Goal: Task Accomplishment & Management: Manage account settings

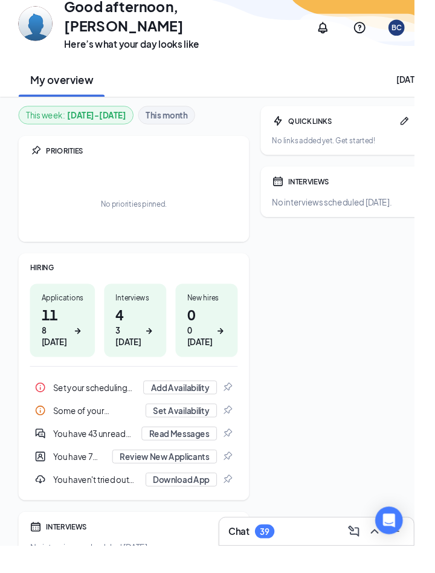
click at [62, 340] on h1 "11 8 today" at bounding box center [66, 342] width 44 height 45
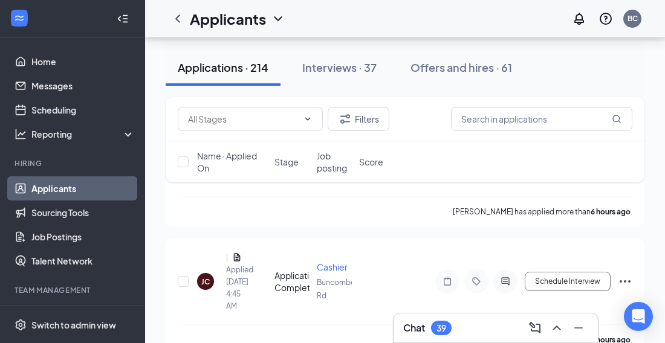
scroll to position [591, 0]
click at [123, 19] on icon "Collapse" at bounding box center [123, 19] width 12 height 12
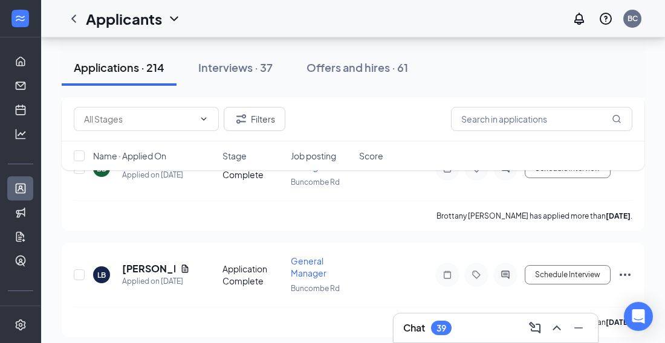
scroll to position [1191, 0]
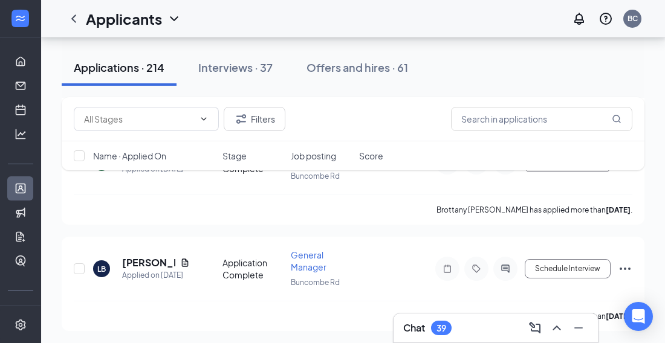
click at [146, 270] on div "Applied on [DATE]" at bounding box center [156, 276] width 68 height 12
click at [152, 256] on h5 "[PERSON_NAME]" at bounding box center [148, 262] width 53 height 13
click at [183, 259] on div at bounding box center [332, 171] width 665 height 343
click at [185, 259] on icon "Document" at bounding box center [185, 263] width 7 height 8
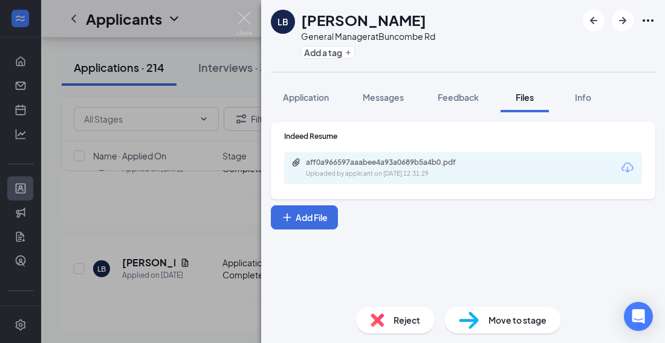
click at [399, 171] on div "Uploaded by applicant on [DATE] 12:31:29" at bounding box center [396, 174] width 181 height 10
